Goal: Information Seeking & Learning: Find specific page/section

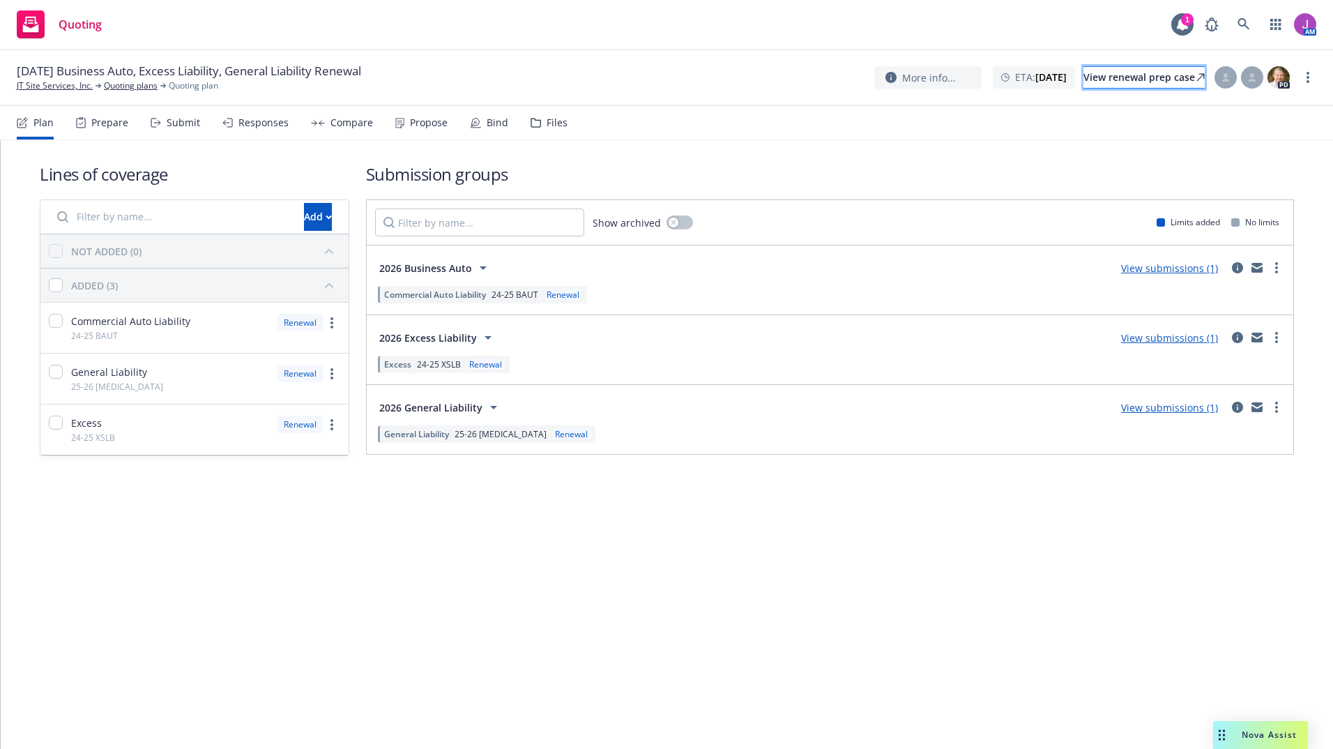
click at [1083, 75] on div "View renewal prep case" at bounding box center [1143, 77] width 121 height 21
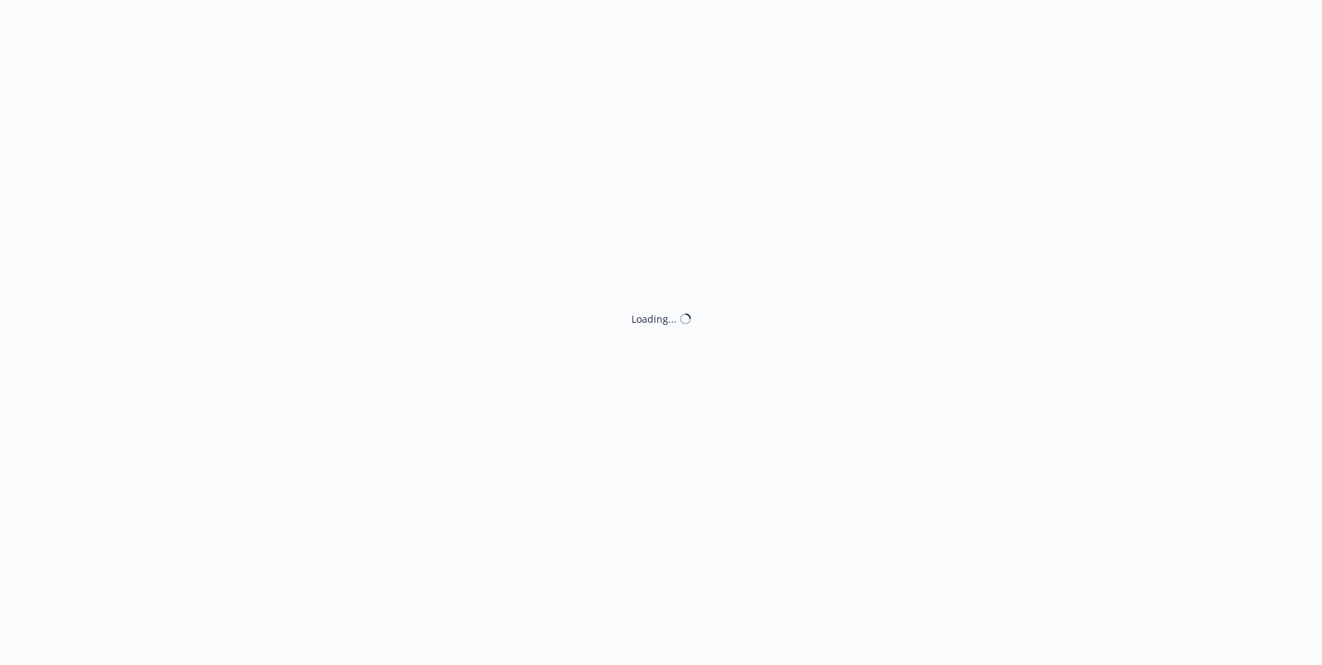
select select "ACCEPTED"
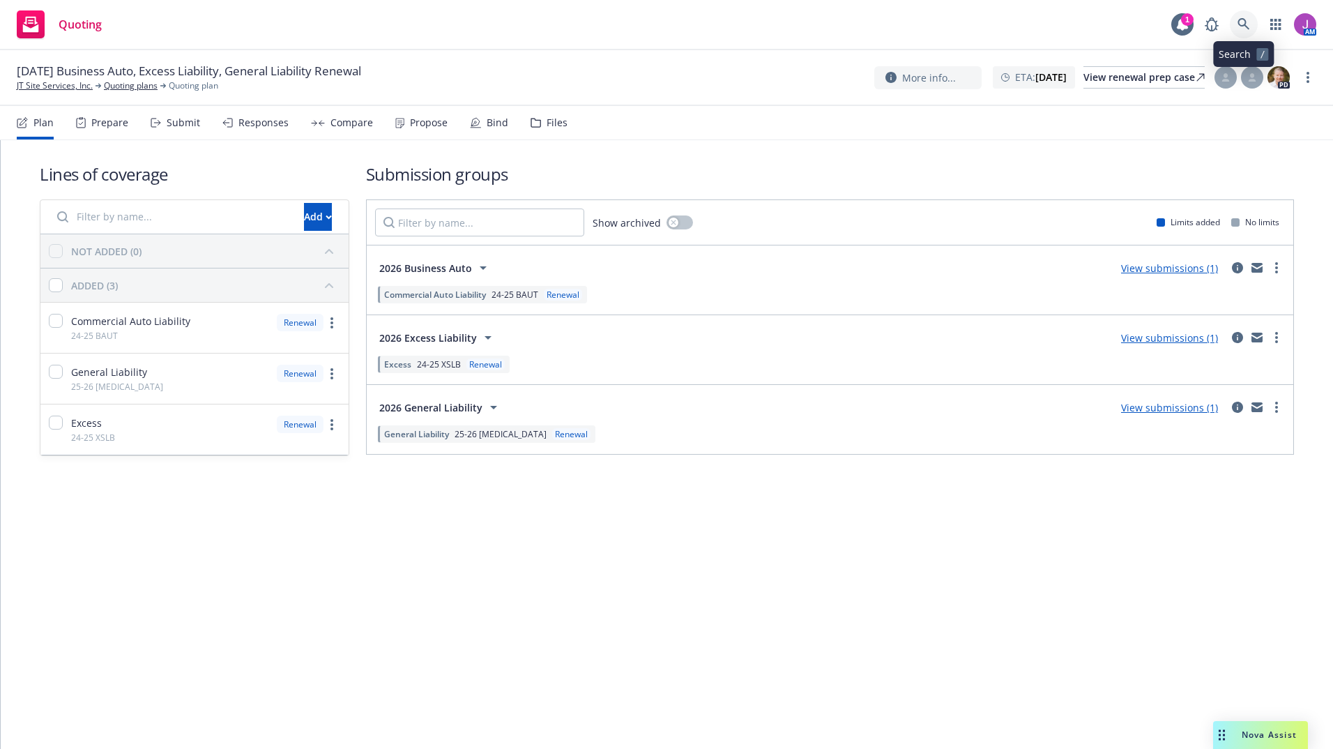
click at [1243, 22] on icon at bounding box center [1243, 24] width 13 height 13
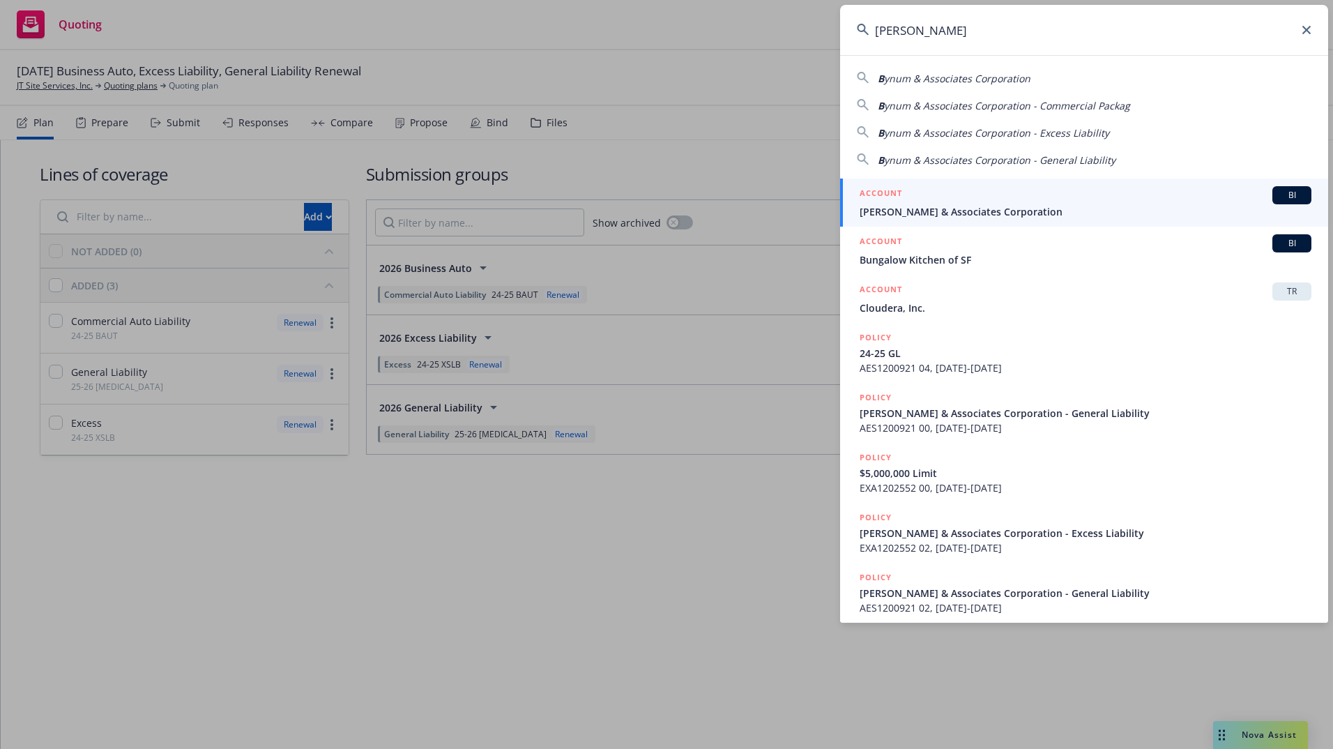
type input "BYNUM"
click at [936, 196] on div "ACCOUNT BI" at bounding box center [1085, 195] width 452 height 18
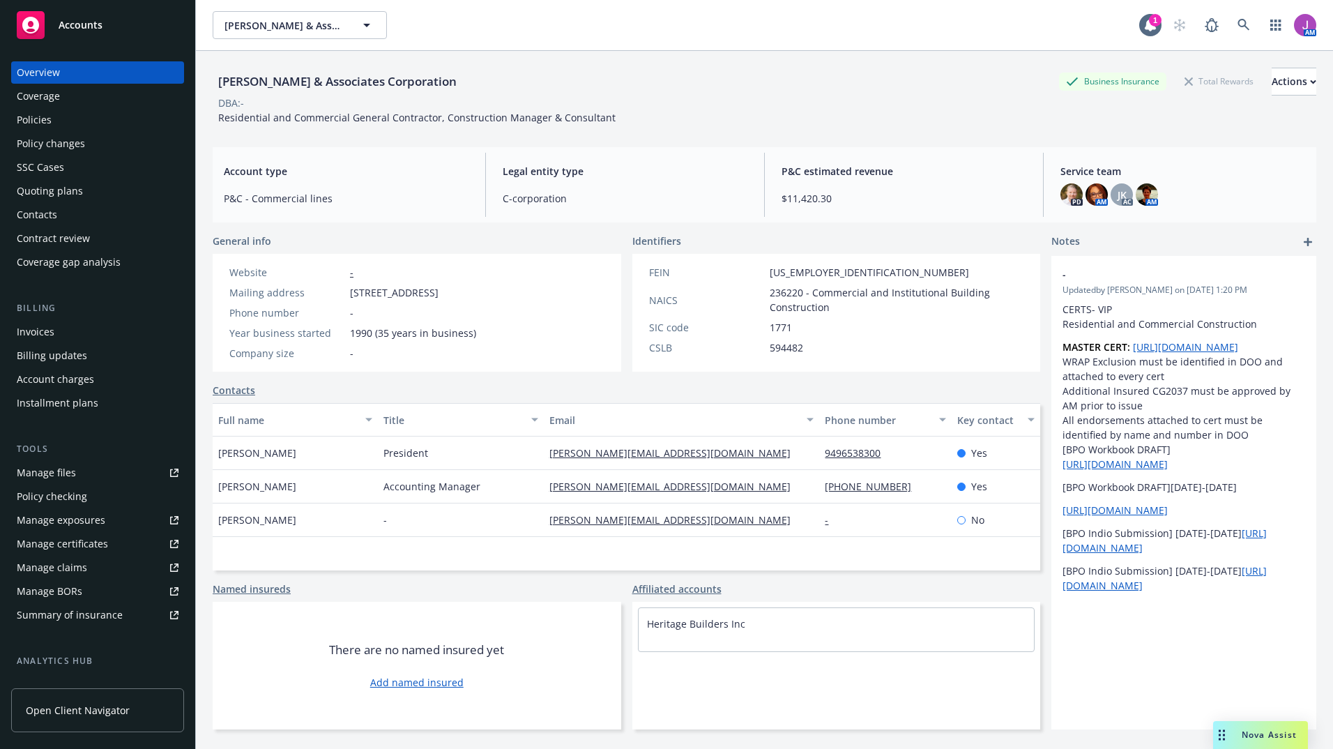
click at [40, 199] on div "Quoting plans" at bounding box center [50, 191] width 66 height 22
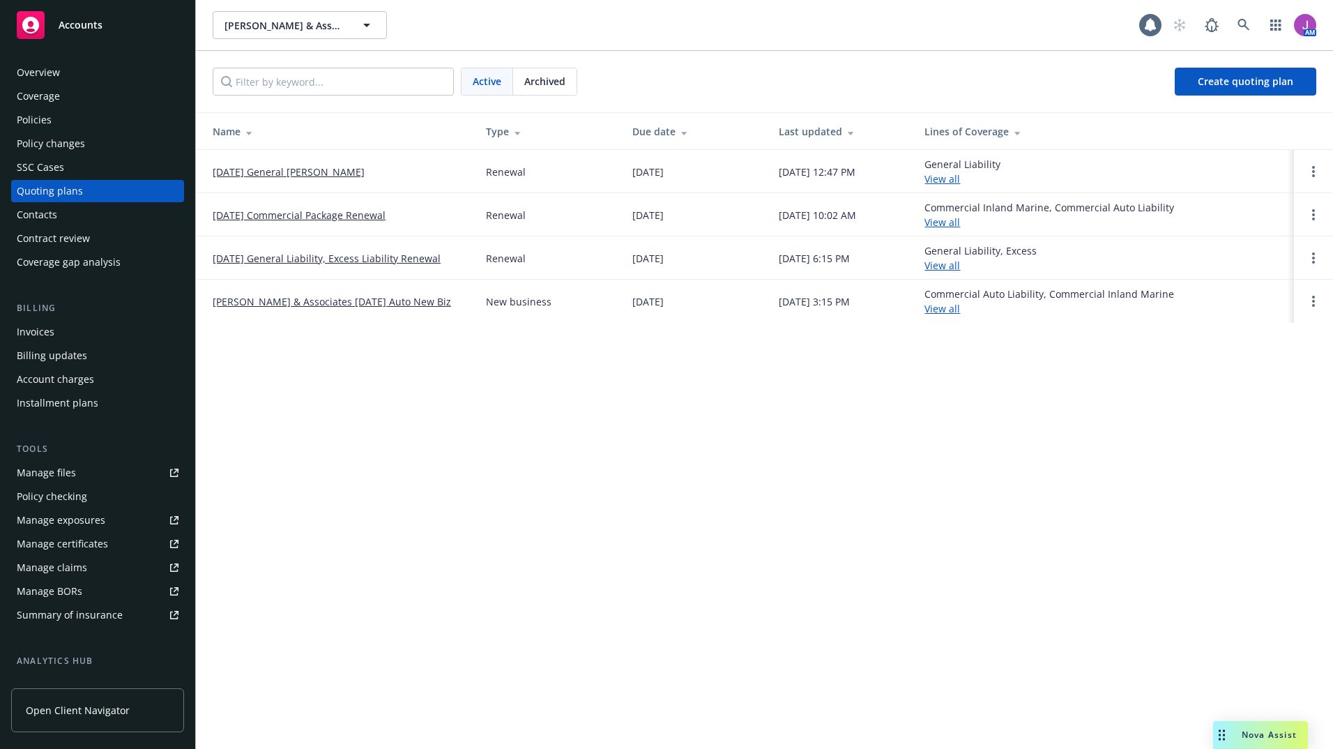
click at [38, 121] on div "Policies" at bounding box center [34, 120] width 35 height 22
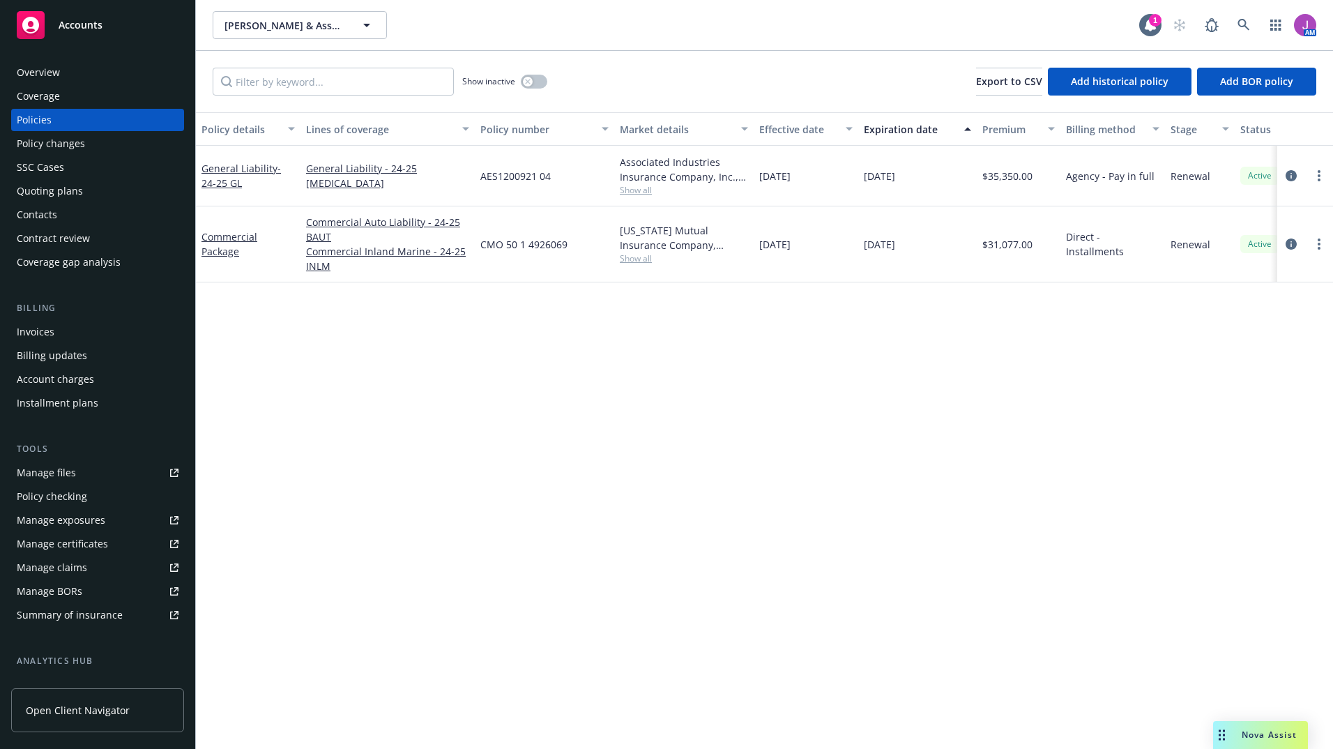
click at [71, 69] on div "Overview" at bounding box center [98, 72] width 162 height 22
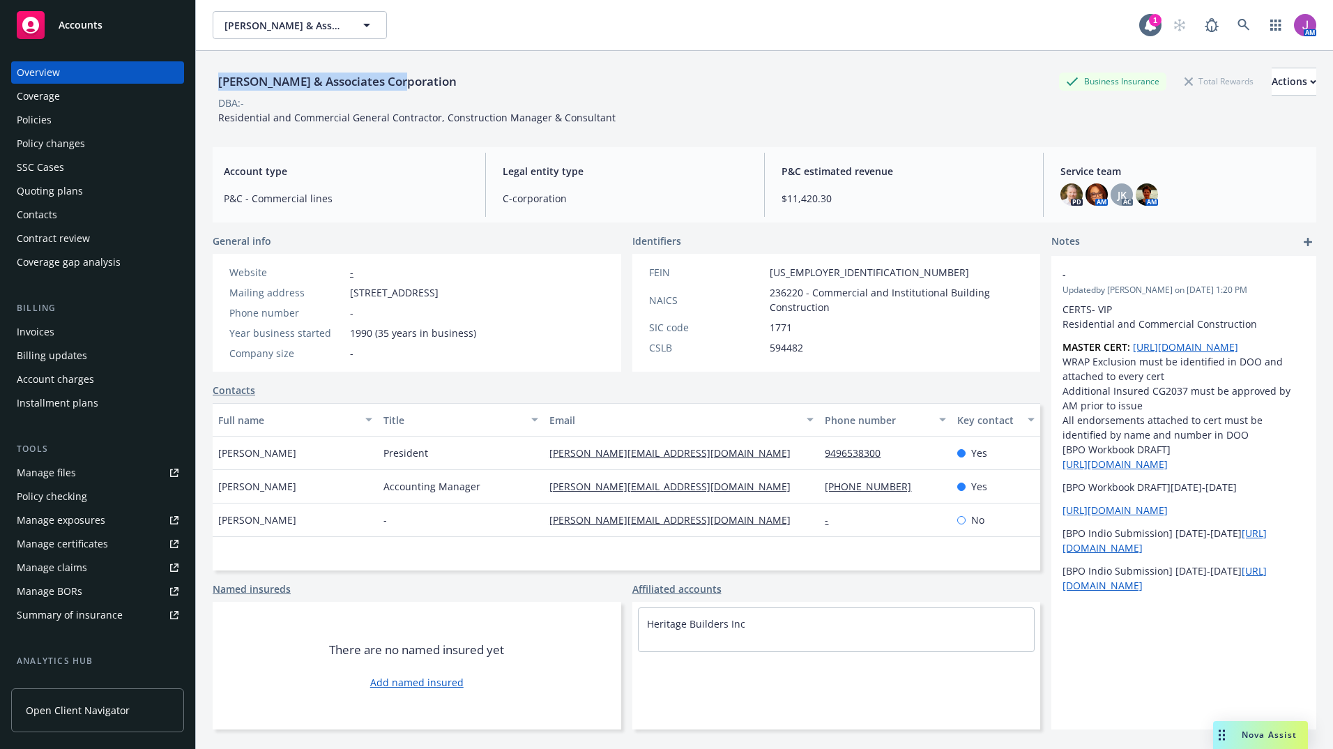
drag, startPoint x: 214, startPoint y: 82, endPoint x: 409, endPoint y: 82, distance: 195.1
click at [409, 82] on div "[PERSON_NAME] & Associates Corporation" at bounding box center [338, 81] width 250 height 18
copy div "[PERSON_NAME] & Associates Corporation"
click at [45, 474] on div "Manage files" at bounding box center [46, 472] width 59 height 22
click at [72, 131] on div "Overview Coverage Policies Policy changes SSC Cases Quoting plans Contacts Cont…" at bounding box center [97, 167] width 173 height 212
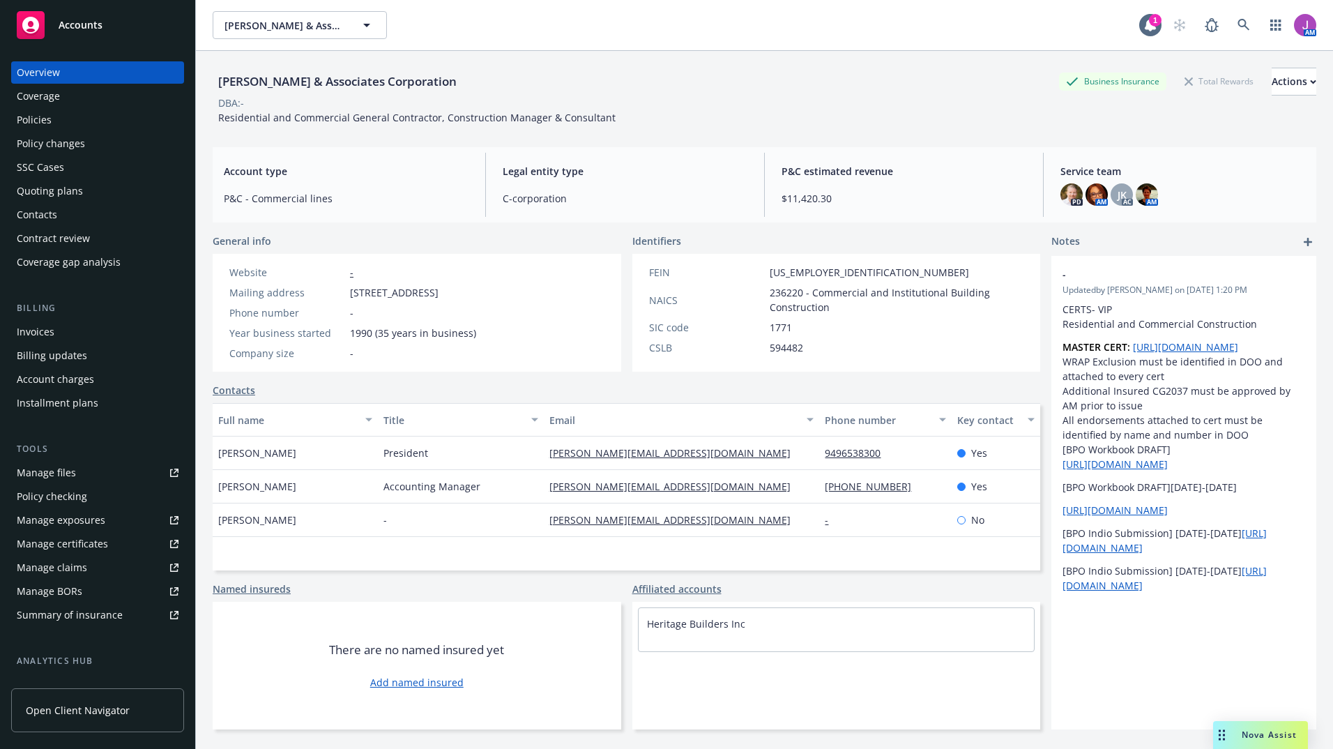
click at [65, 121] on div "Policies" at bounding box center [98, 120] width 162 height 22
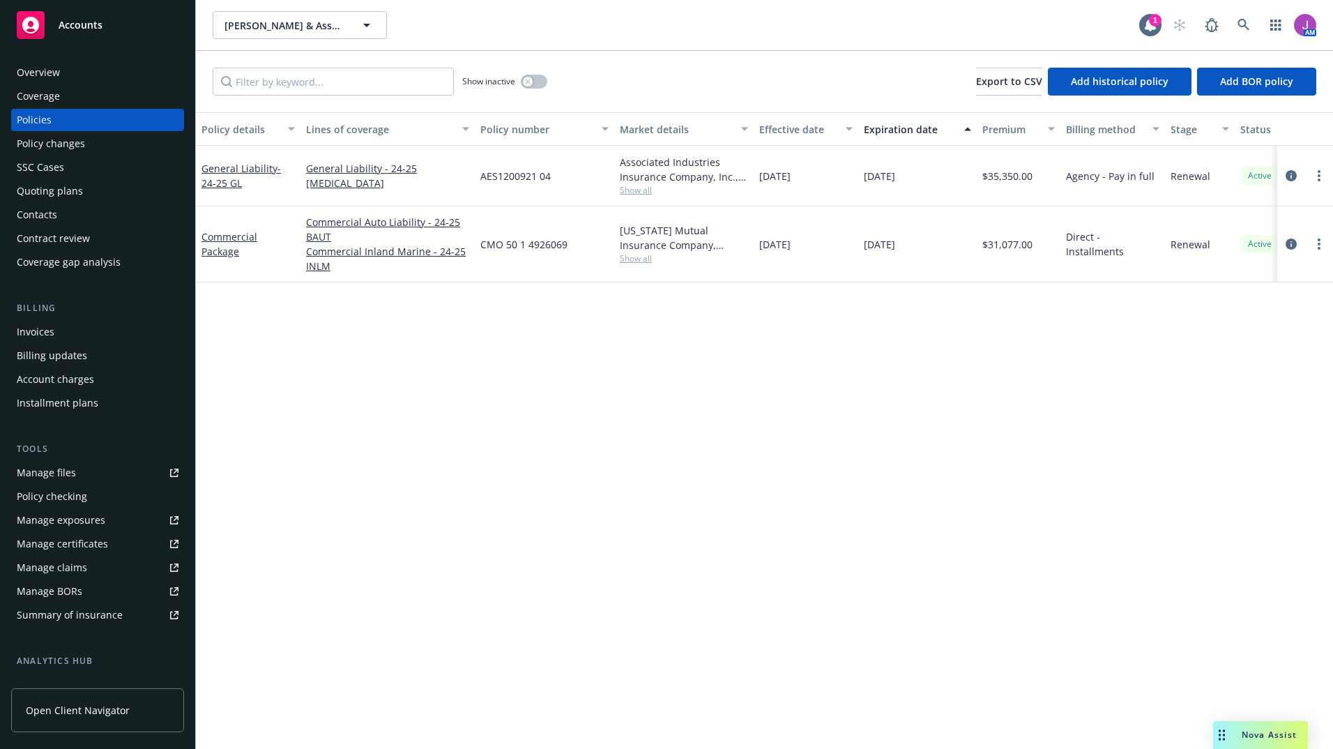
click at [95, 64] on div "Overview" at bounding box center [98, 72] width 162 height 22
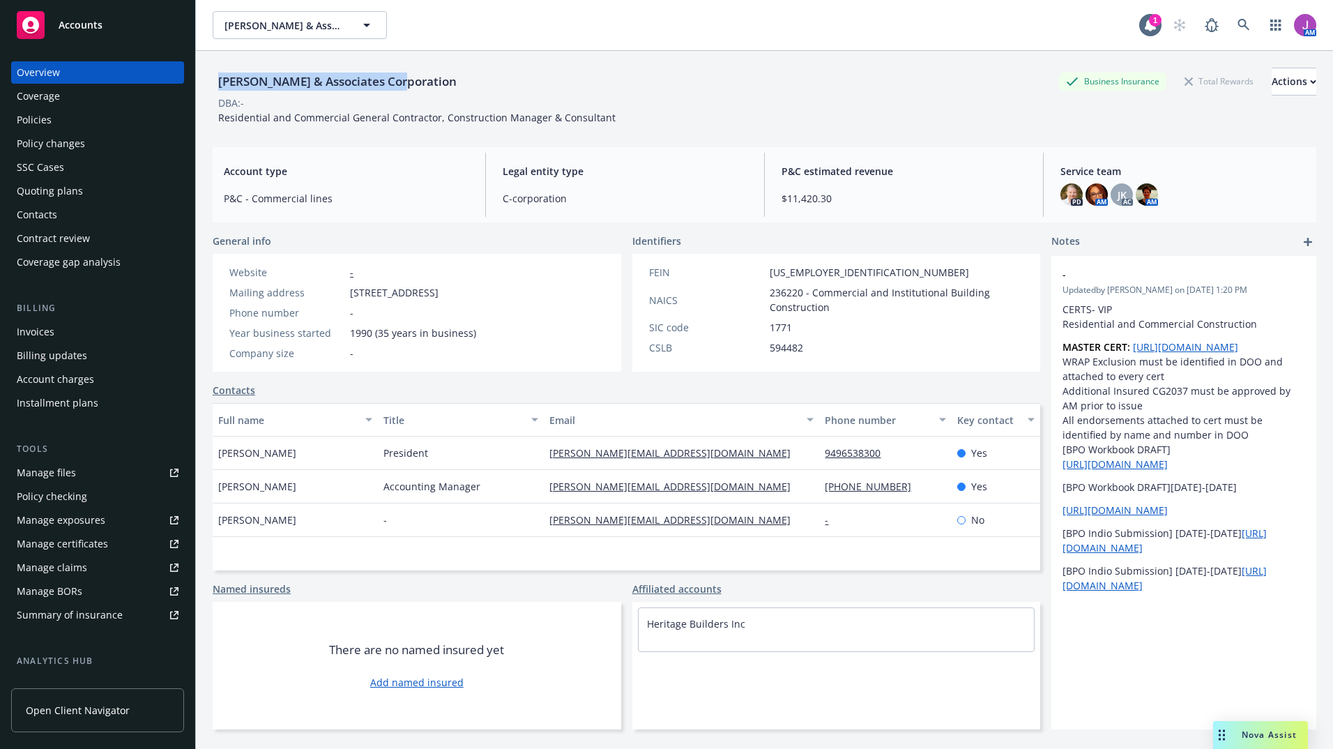
drag, startPoint x: 215, startPoint y: 82, endPoint x: 433, endPoint y: 80, distance: 218.8
click at [433, 80] on div "Bynum & Associates Corporation Business Insurance Total Rewards Actions" at bounding box center [764, 82] width 1103 height 28
copy div "[PERSON_NAME] & Associates Corporation"
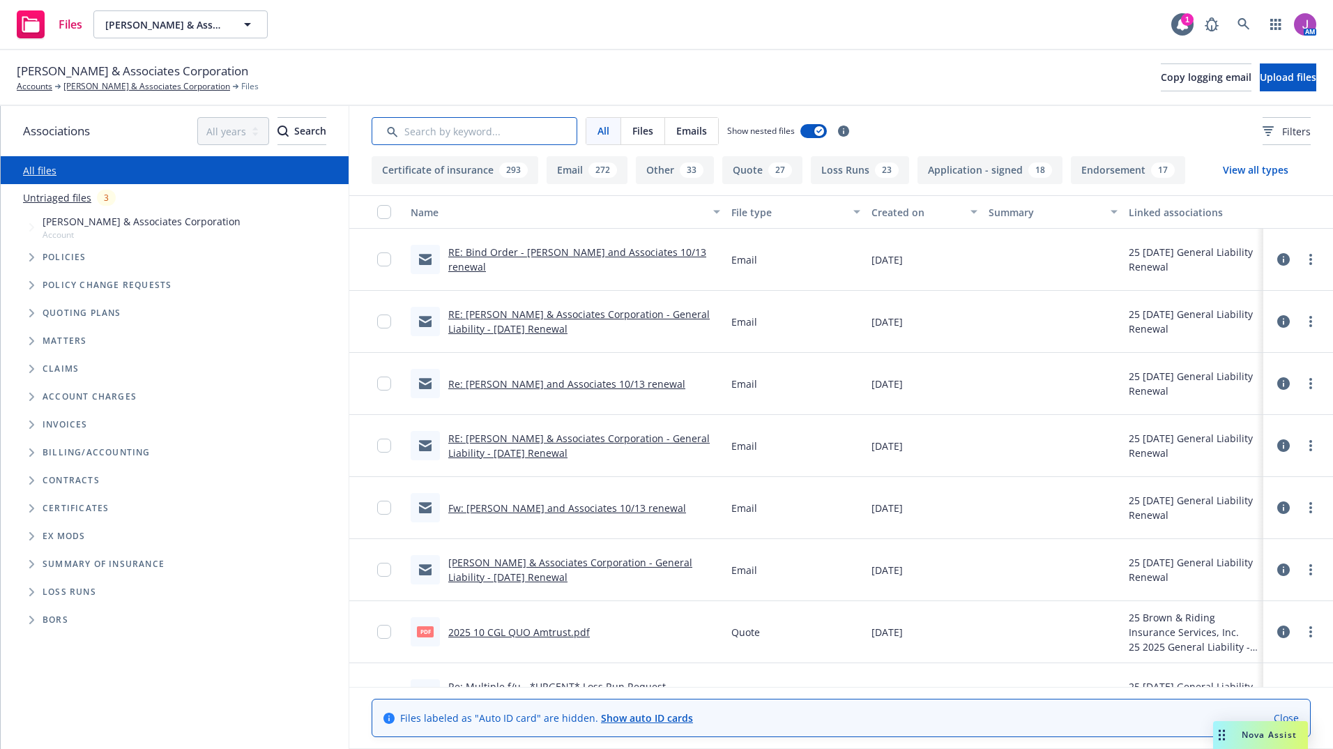
click at [453, 131] on input "Search by keyword..." at bounding box center [474, 131] width 206 height 28
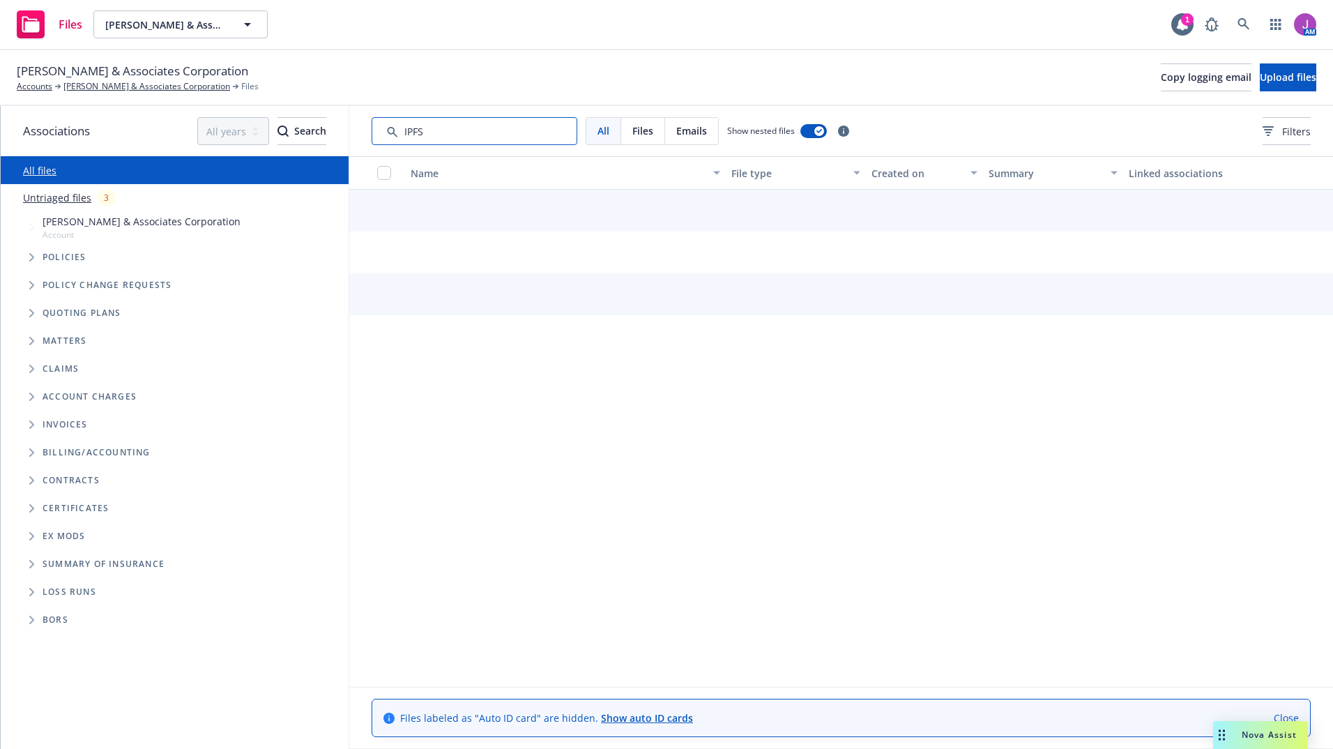
type input "IPFS"
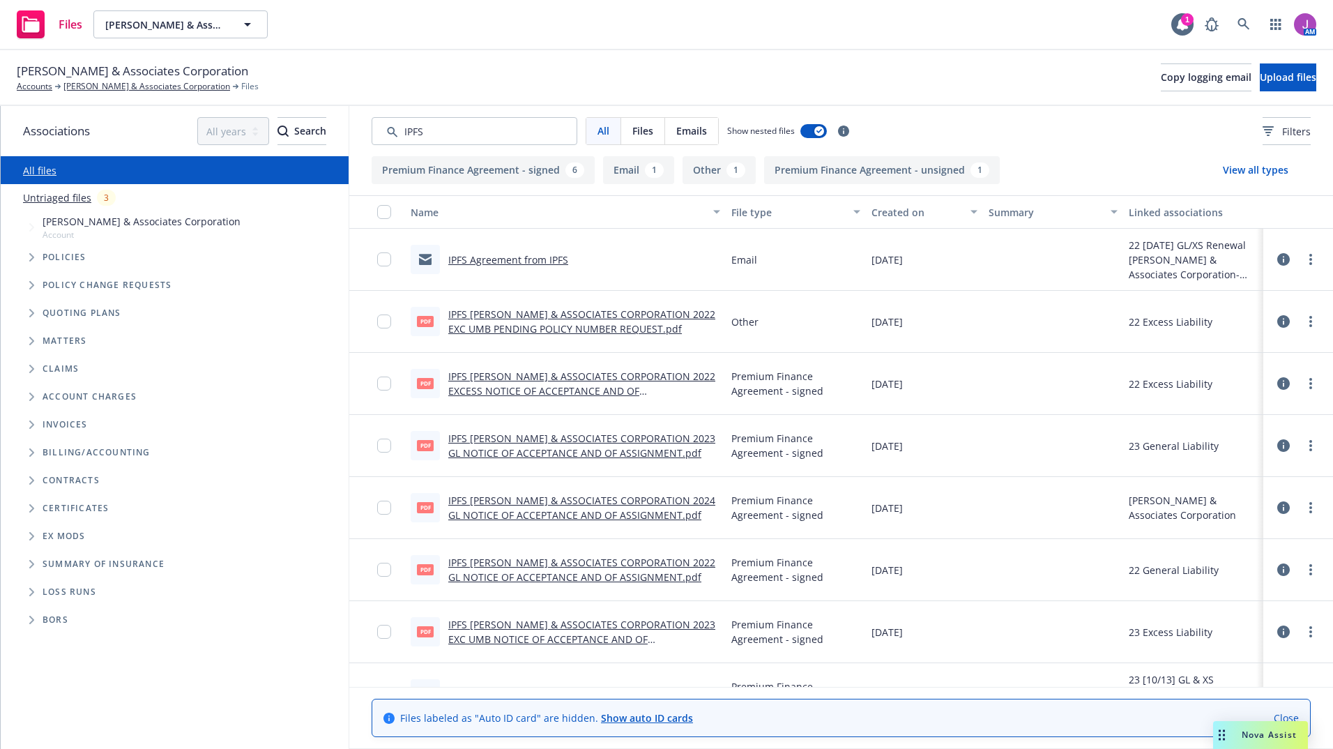
click at [548, 501] on link "IPFS [PERSON_NAME] & ASSOCIATES CORPORATION 2024 GL NOTICE OF ACCEPTANCE AND OF…" at bounding box center [581, 507] width 267 height 28
